Goal: Information Seeking & Learning: Check status

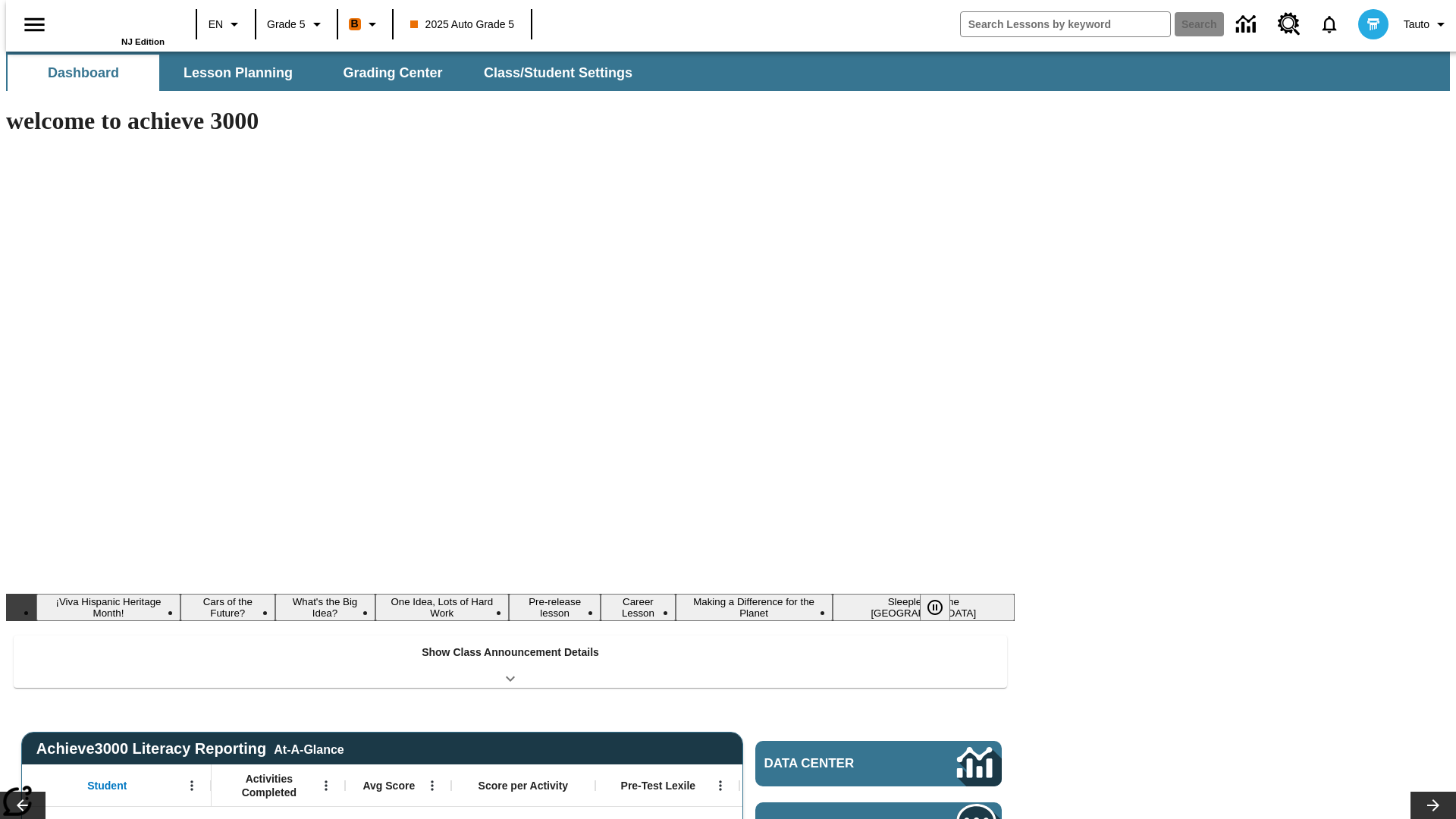
type input "-1"
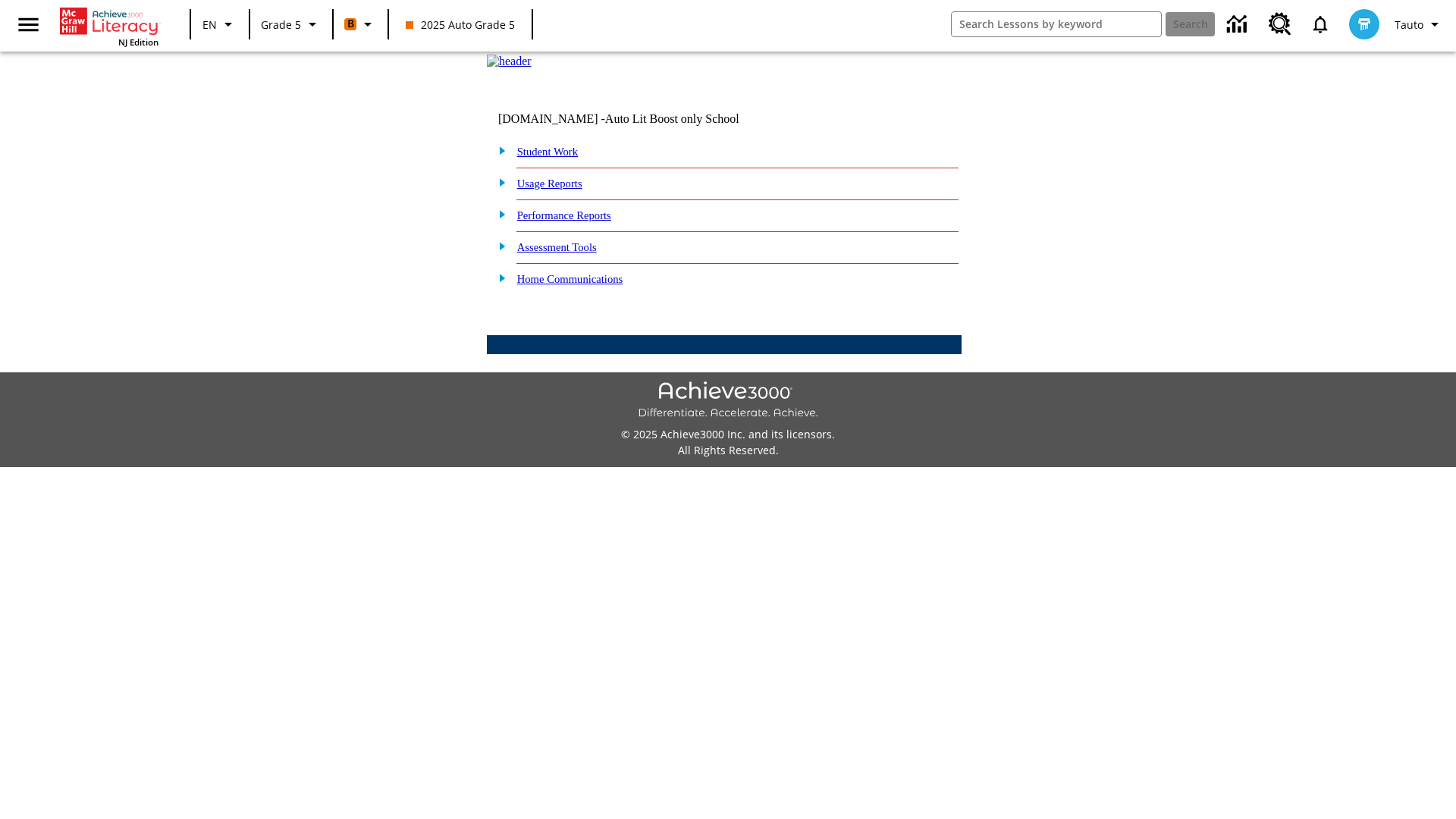
click at [580, 222] on link "Performance Reports" at bounding box center [564, 215] width 94 height 12
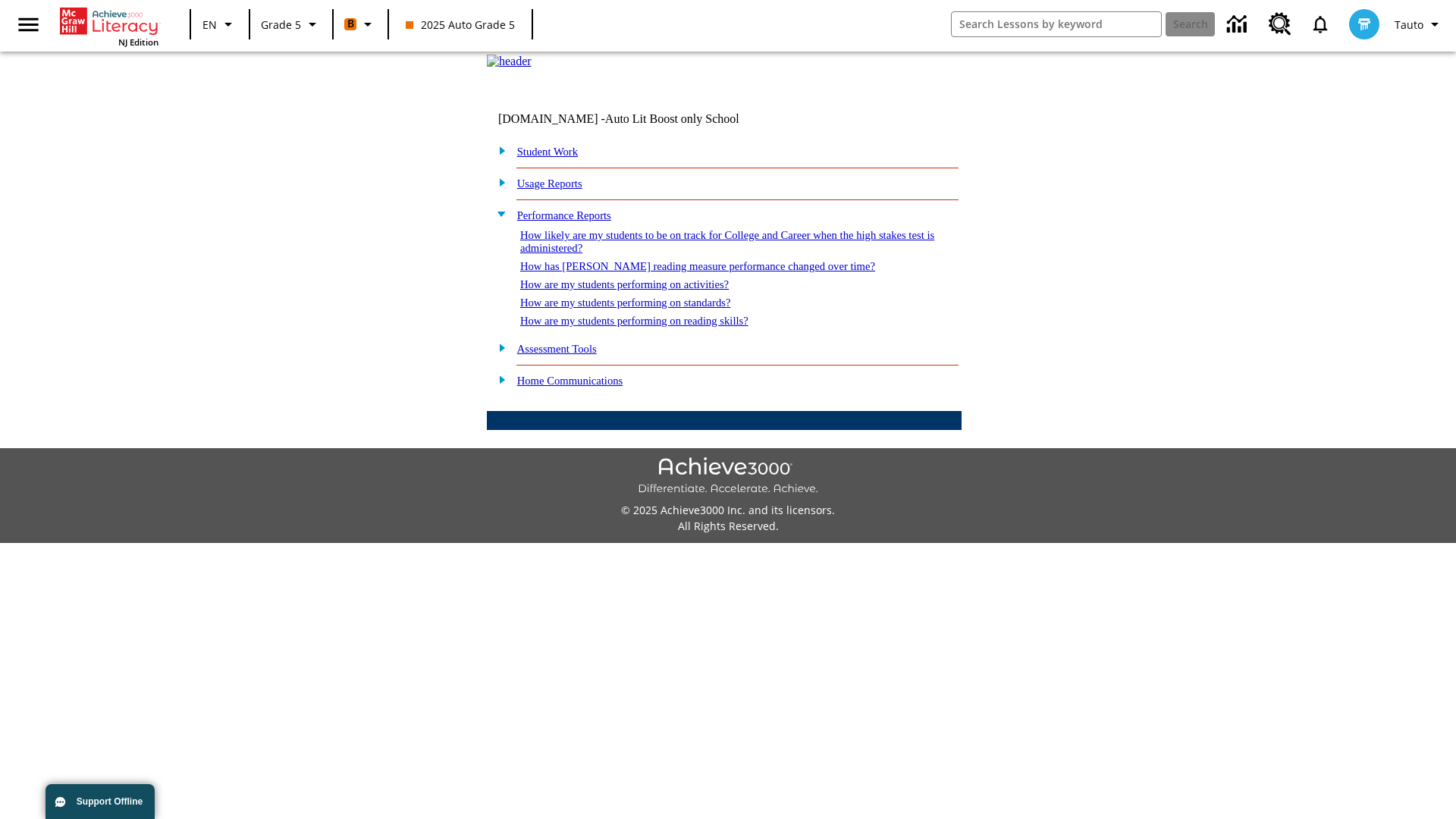
click at [689, 272] on link "How has [PERSON_NAME] reading measure performance changed over time?" at bounding box center [698, 267] width 355 height 12
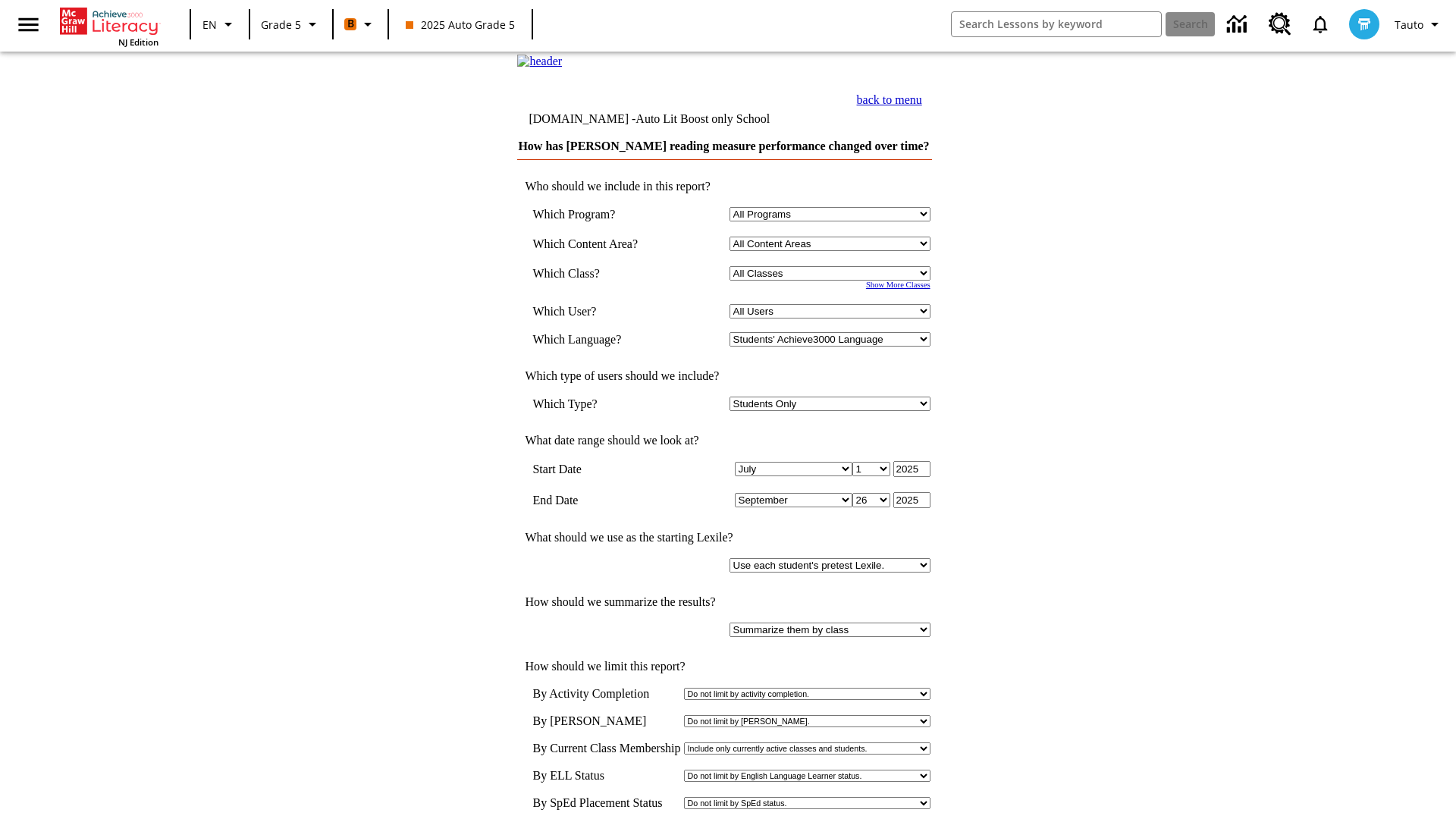
click at [832, 280] on select "Select a Class: All Classes 2025 Auto Grade 5 OL 2025 Auto Grade 6" at bounding box center [830, 273] width 201 height 15
select select "11133131"
click at [832, 318] on select "All Users Cat, Sautoen Cat, Sautoes Cat1, Sautoss Donotlogin, Sautoen Twoschool…" at bounding box center [830, 311] width 201 height 15
select select "21437107"
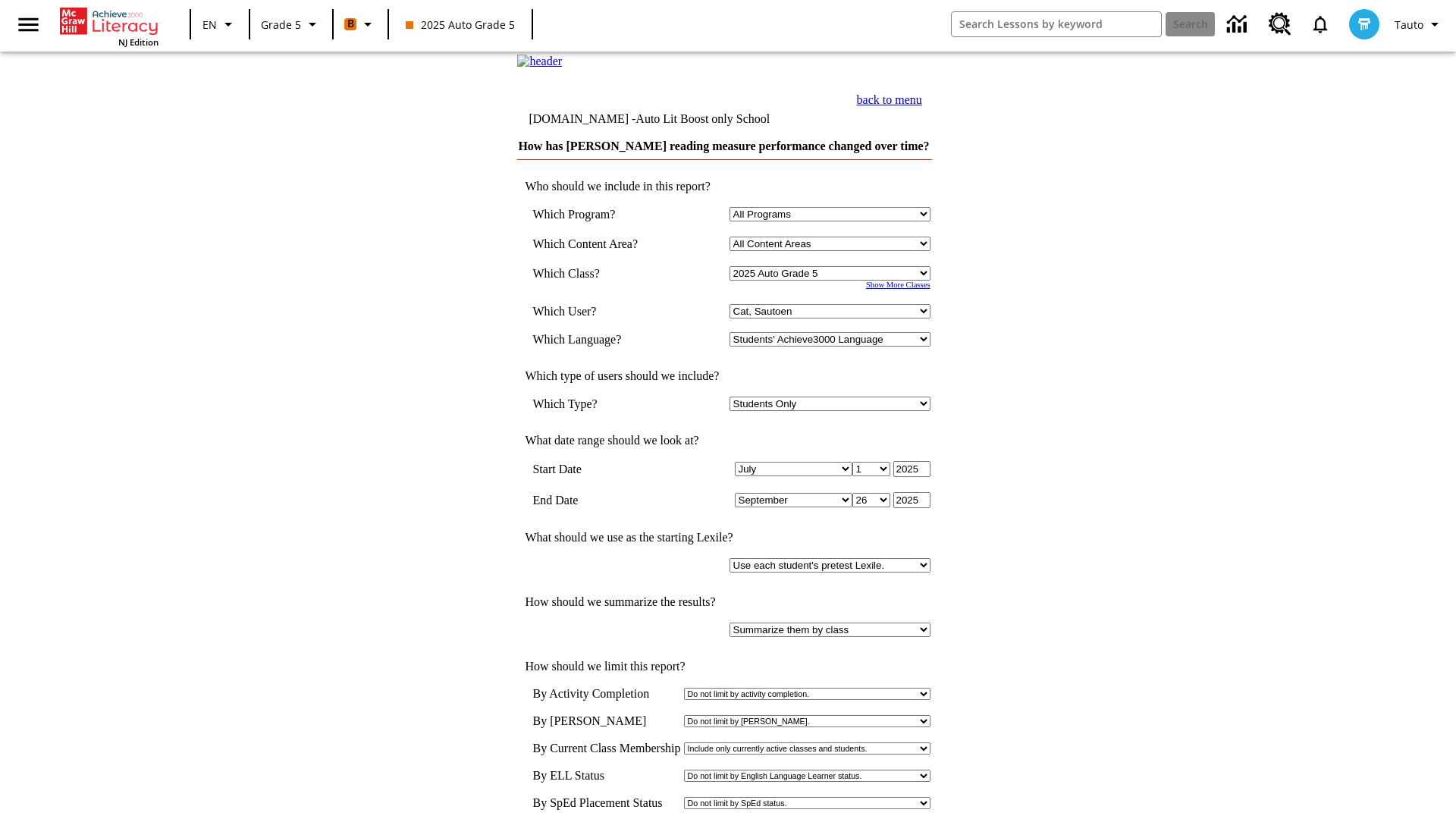
scroll to position [8, 0]
